Goal: Information Seeking & Learning: Understand process/instructions

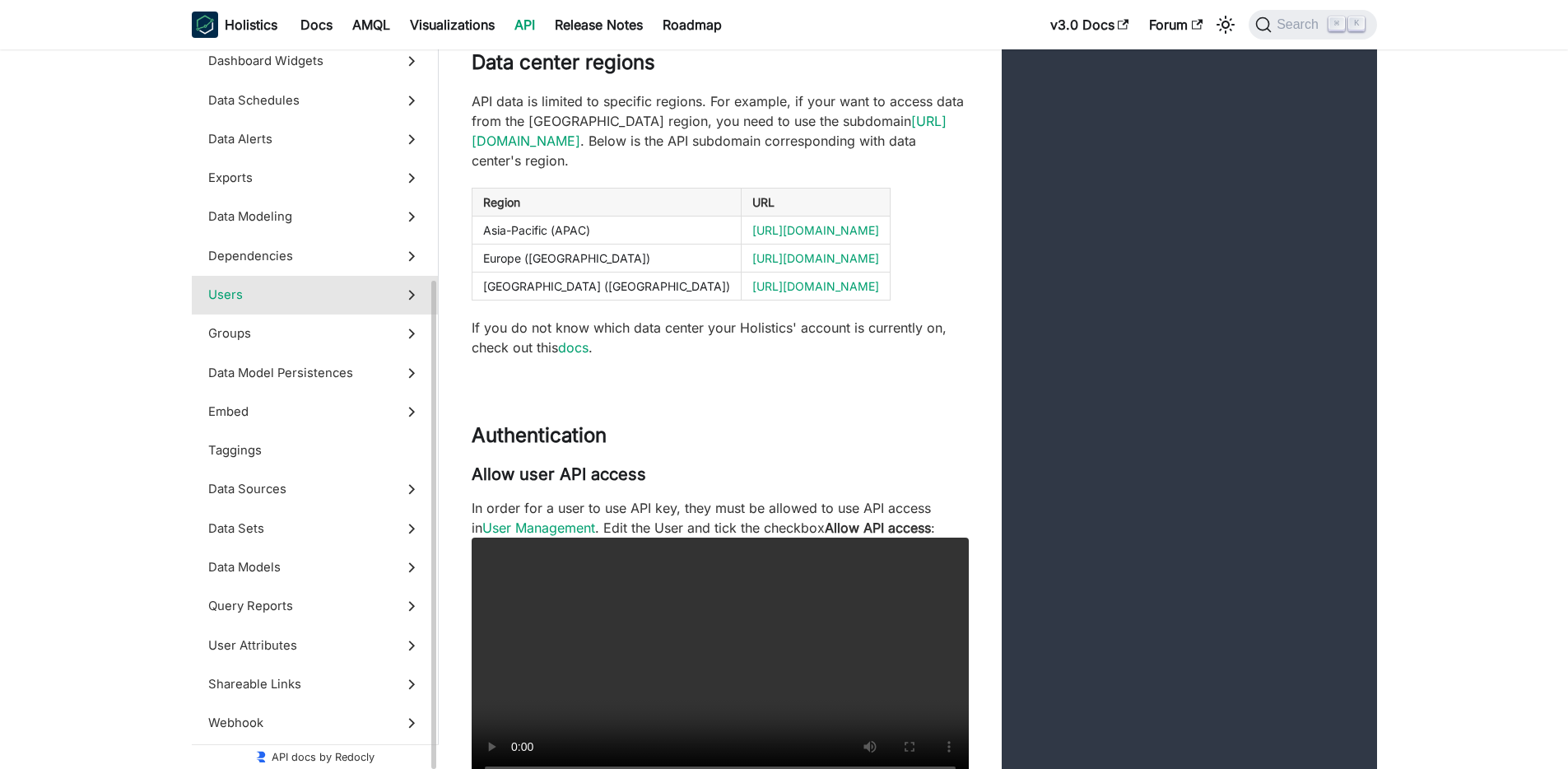
click at [305, 303] on span "Users" at bounding box center [299, 294] width 182 height 18
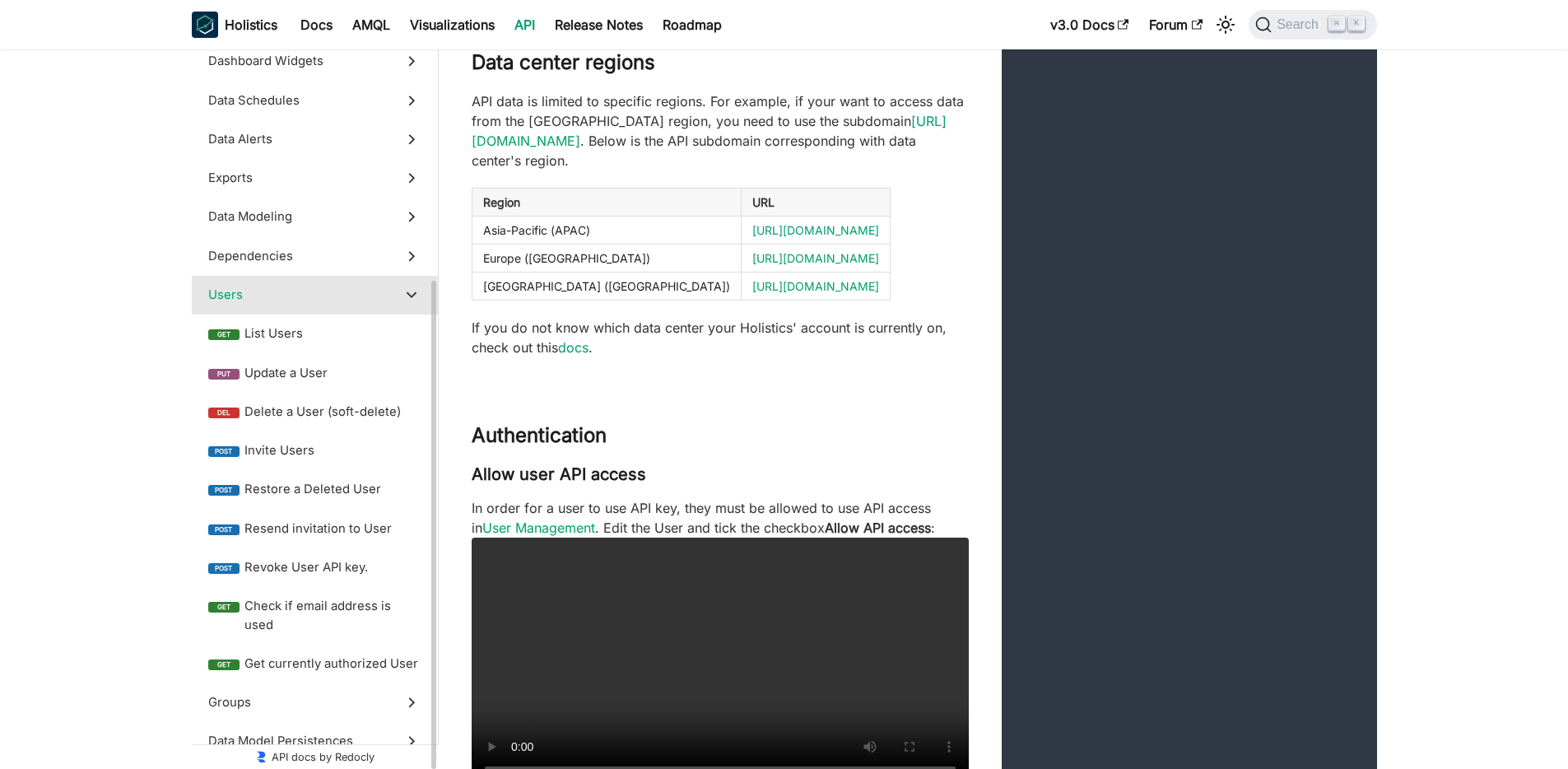
scroll to position [47864, 0]
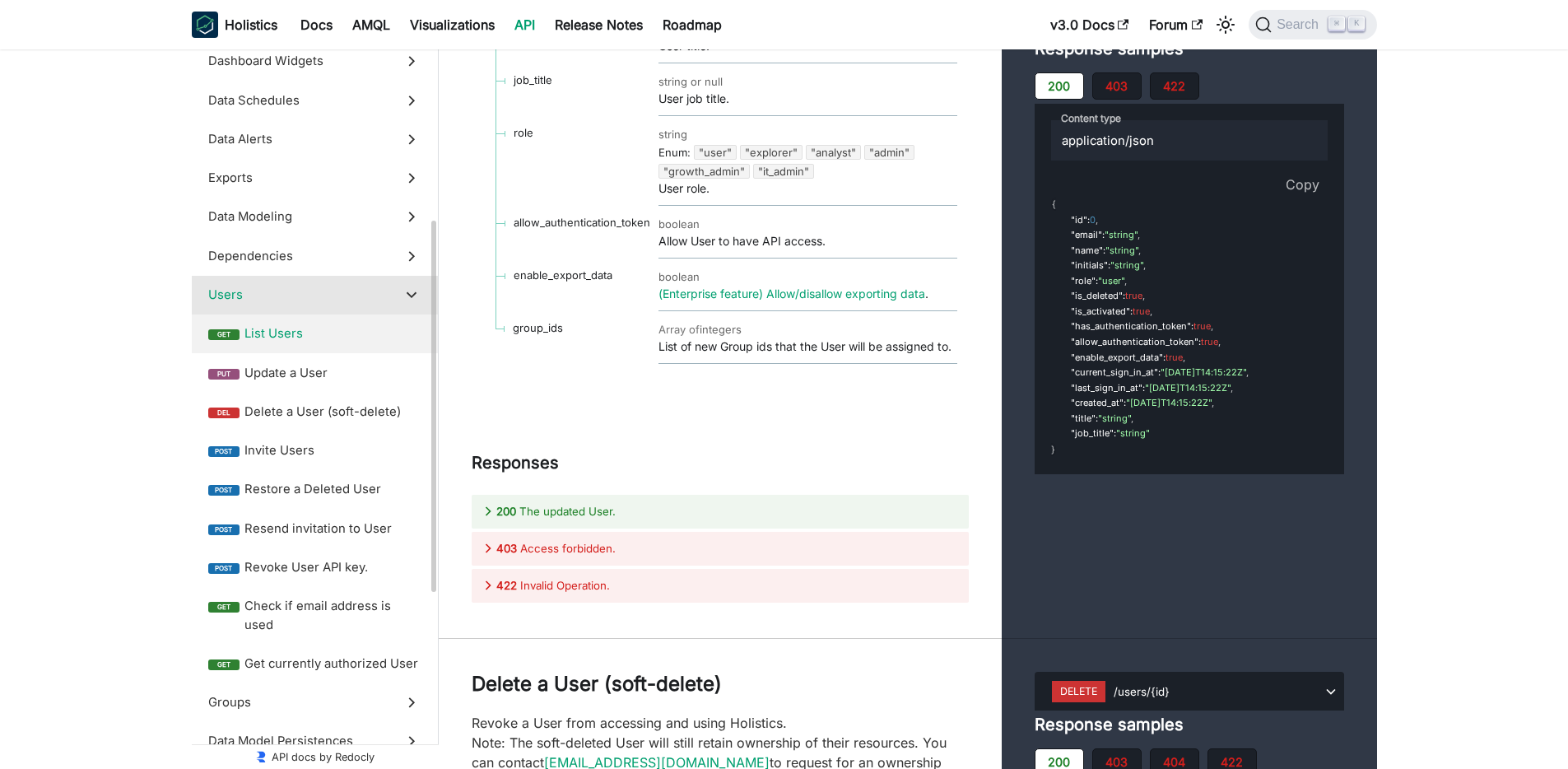
click at [326, 329] on span "List Users" at bounding box center [333, 333] width 177 height 18
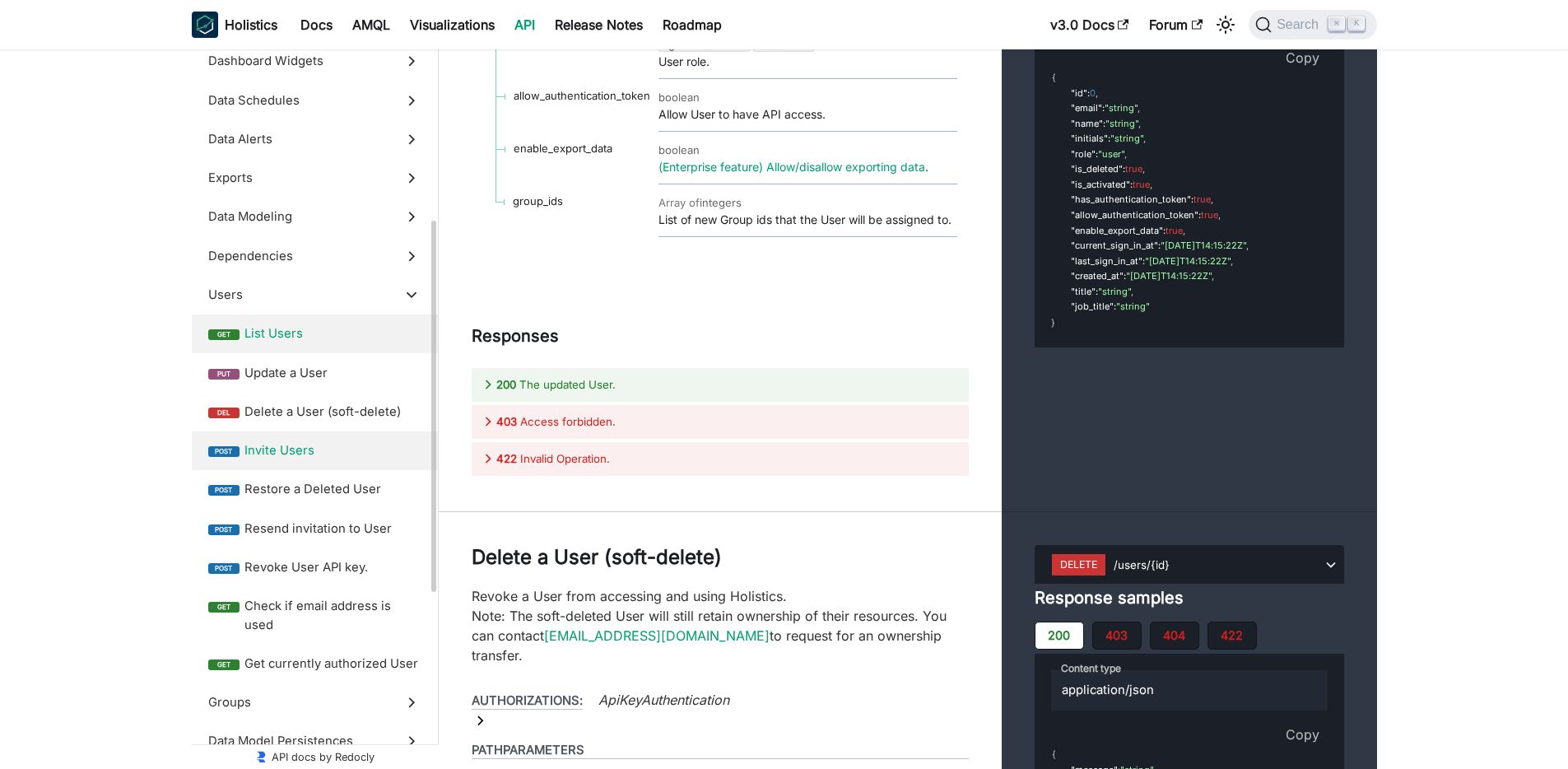
click at [345, 464] on label "post Invite Users" at bounding box center [315, 451] width 246 height 39
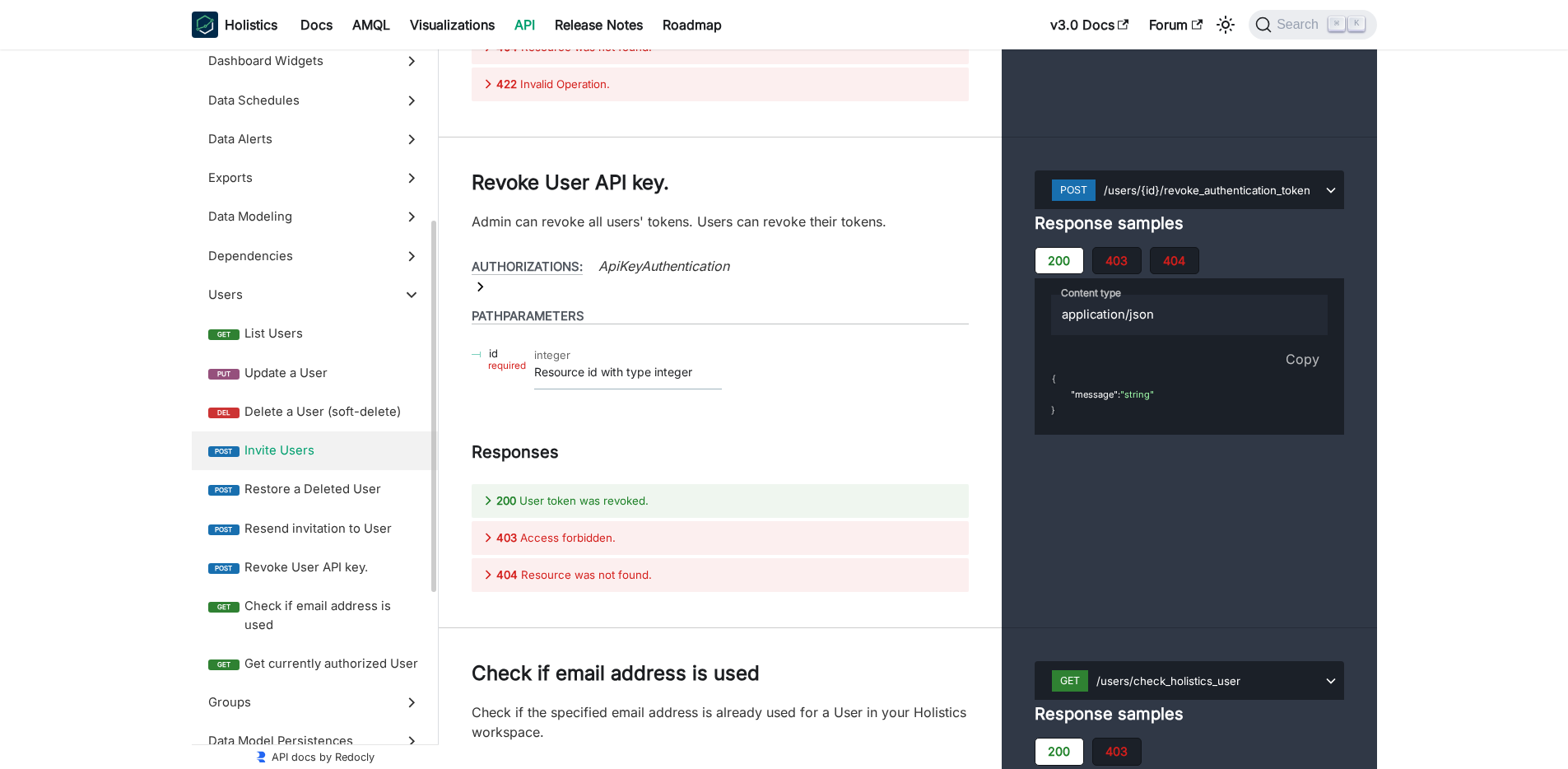
click at [342, 452] on span "Invite Users" at bounding box center [333, 450] width 177 height 18
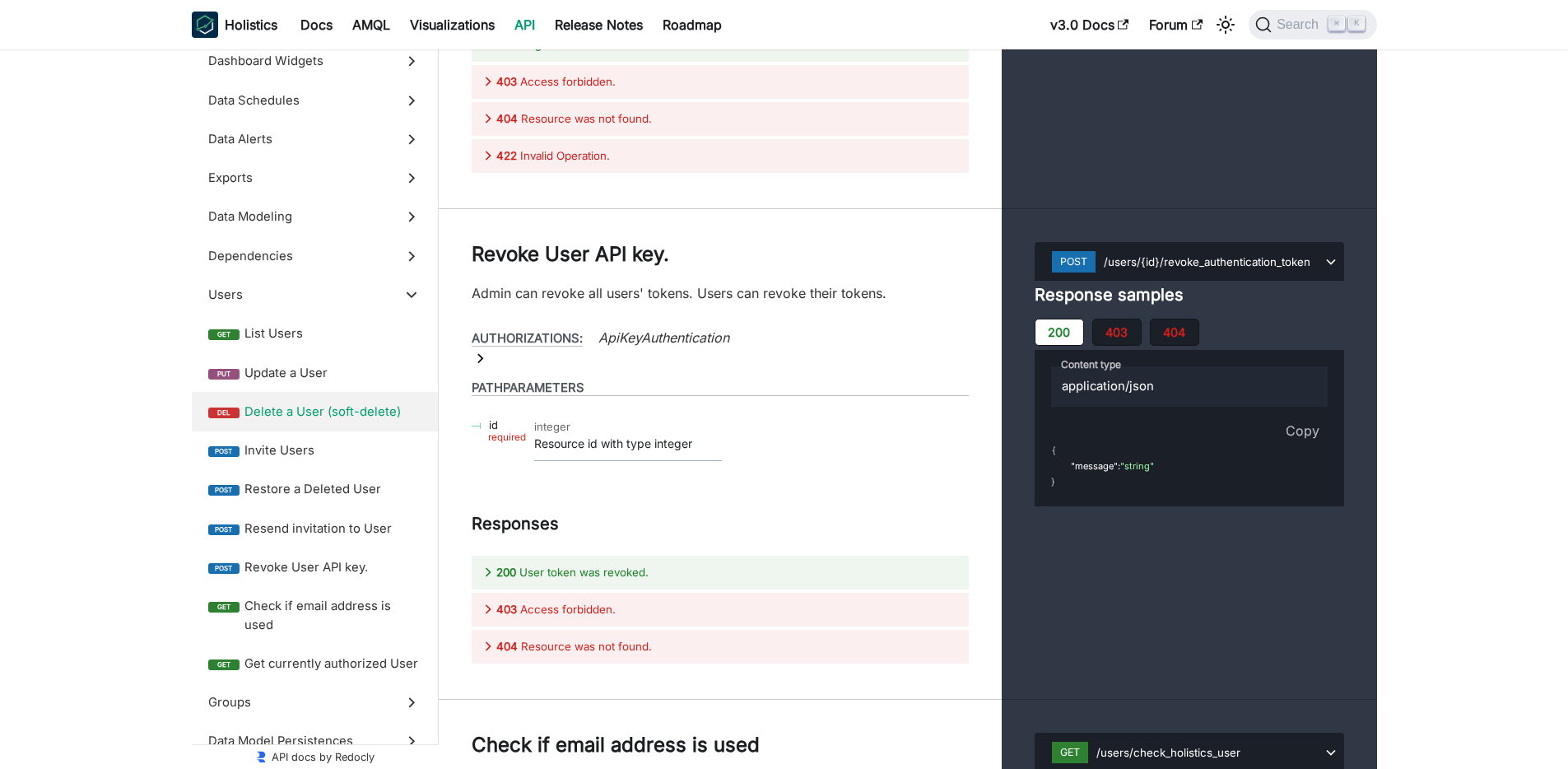
scroll to position [50634, 0]
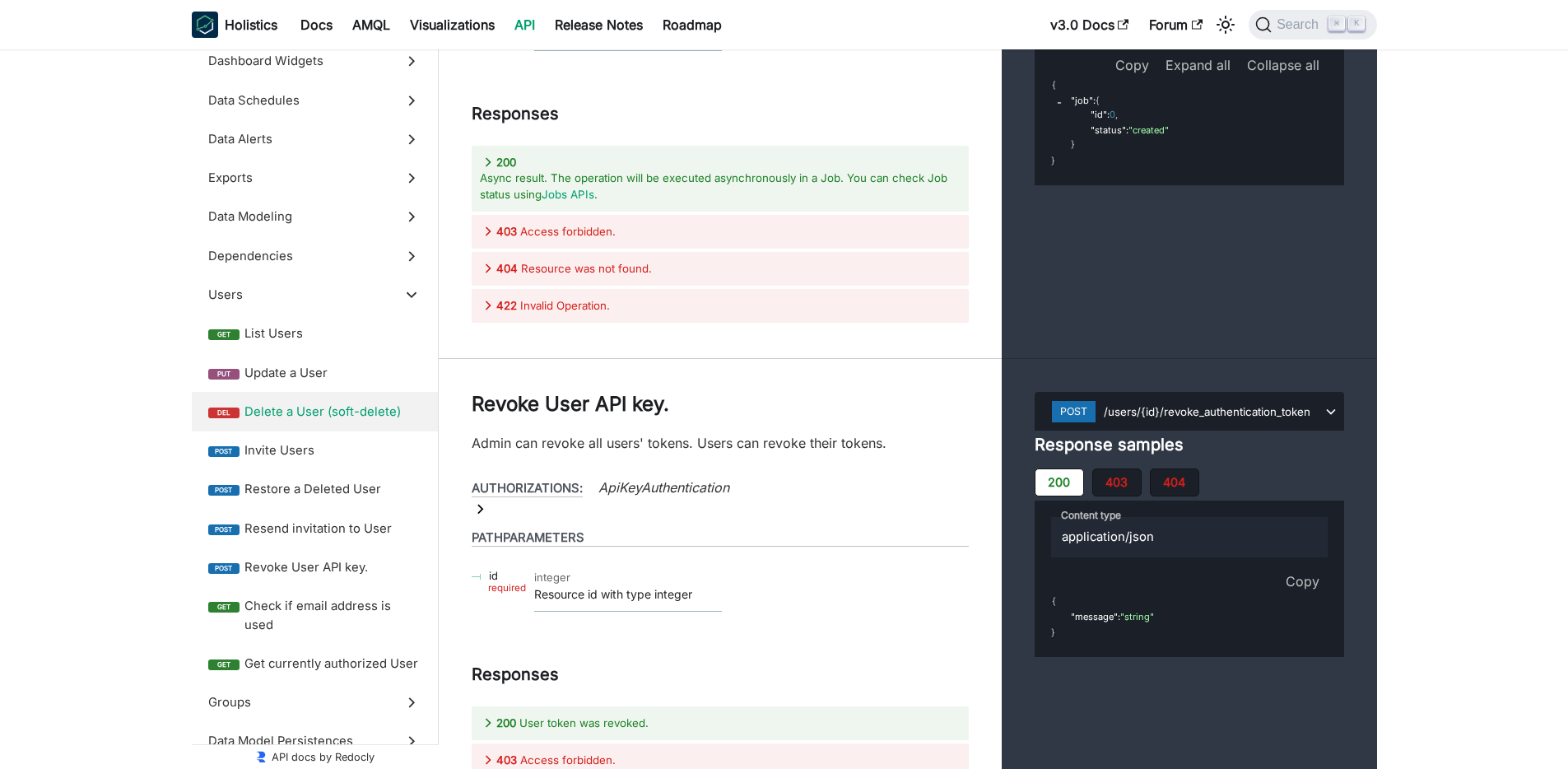
drag, startPoint x: 1193, startPoint y: 200, endPoint x: 1106, endPoint y: 196, distance: 87.1
drag, startPoint x: 1307, startPoint y: 329, endPoint x: 1290, endPoint y: 330, distance: 17.0
